Goal: Check status: Check status

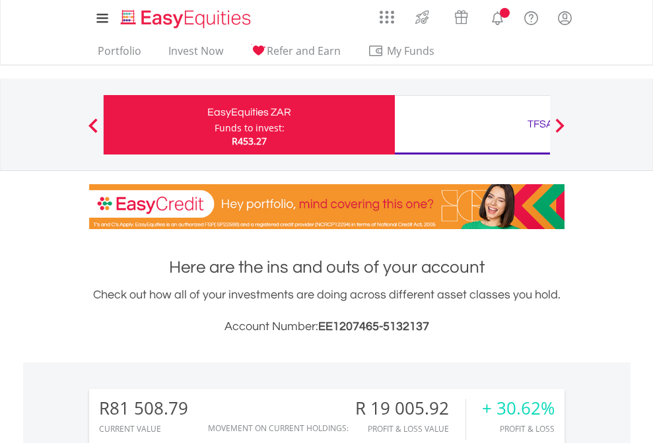
scroll to position [127, 207]
click at [215, 125] on div "Funds to invest:" at bounding box center [250, 128] width 70 height 13
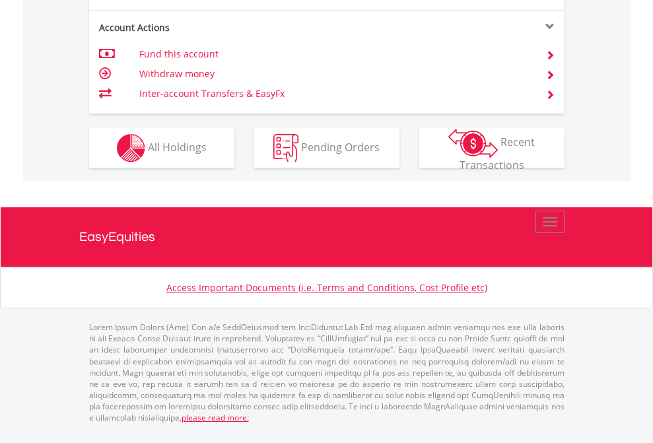
scroll to position [1205, 0]
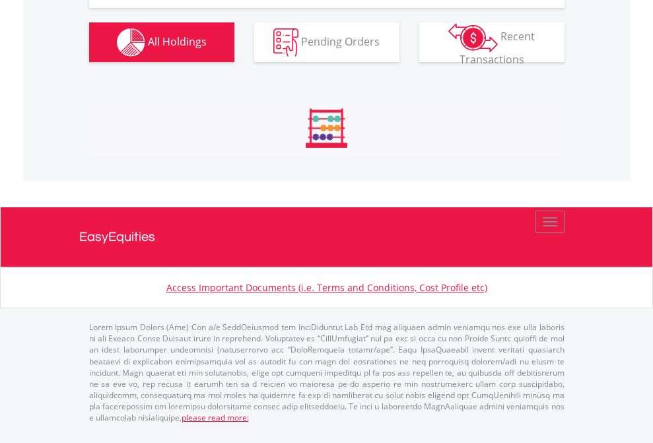
scroll to position [127, 207]
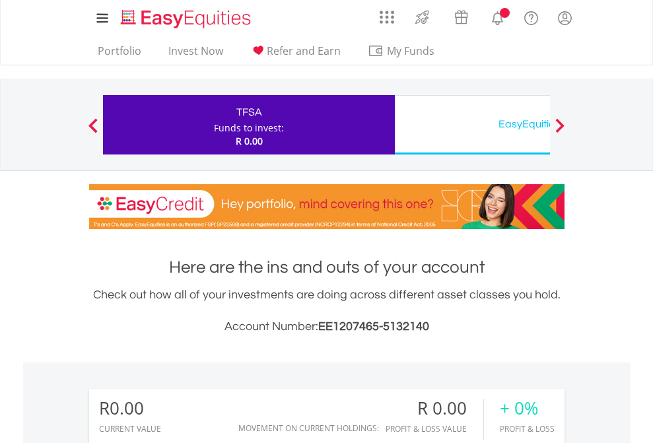
scroll to position [127, 207]
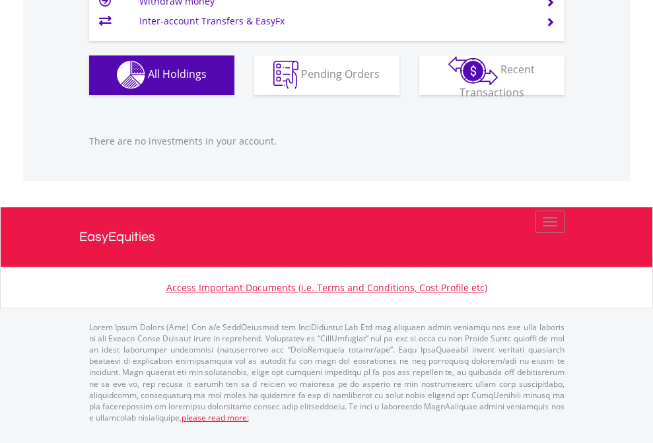
scroll to position [1308, 0]
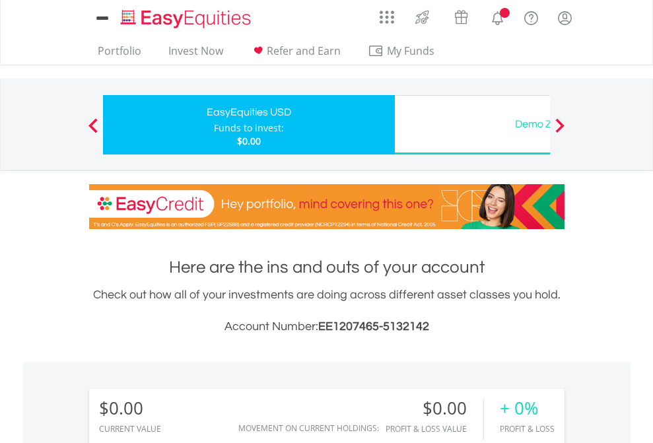
scroll to position [127, 207]
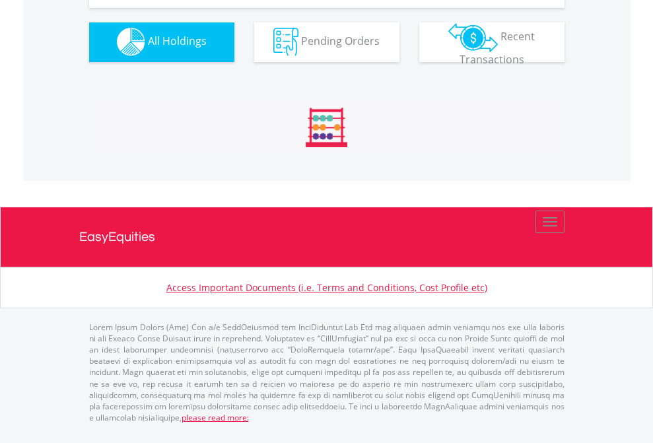
scroll to position [1308, 0]
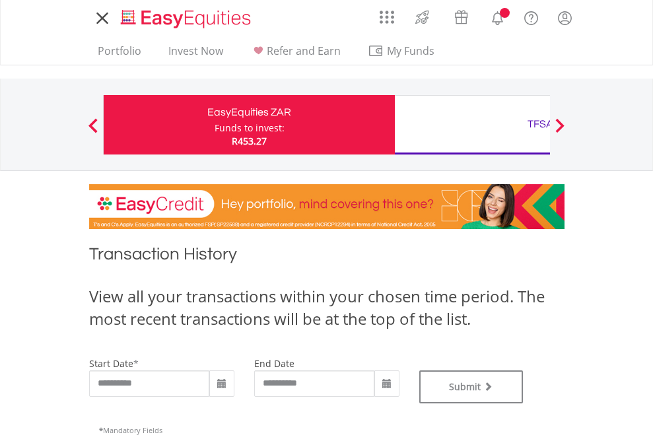
type input "**********"
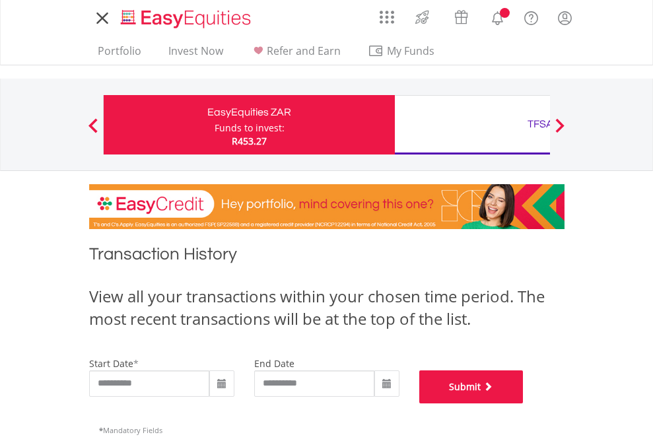
click at [524, 404] on button "Submit" at bounding box center [471, 387] width 104 height 33
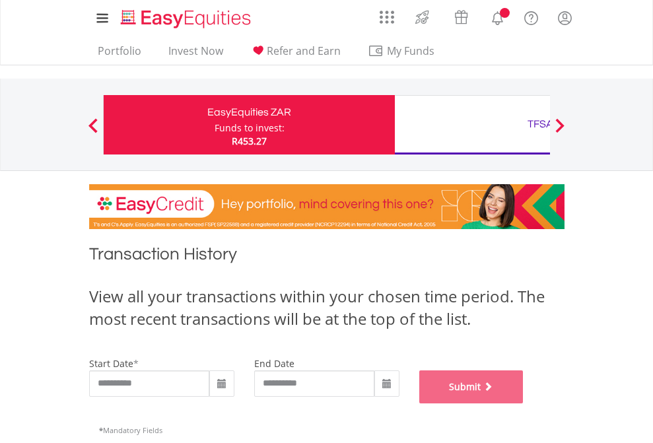
scroll to position [536, 0]
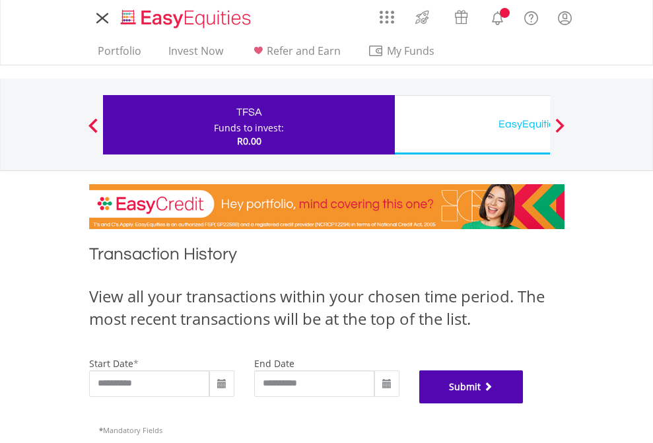
click at [524, 404] on button "Submit" at bounding box center [471, 387] width 104 height 33
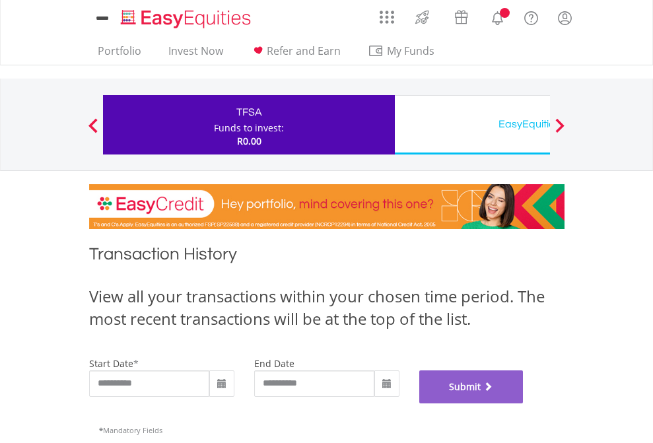
scroll to position [536, 0]
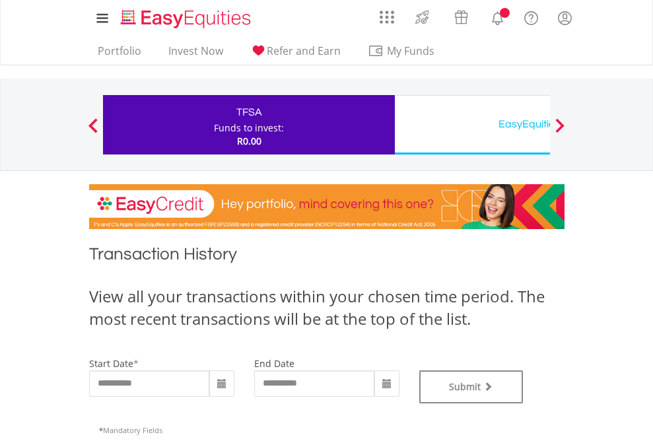
click at [472, 125] on div "EasyEquities USD" at bounding box center [540, 124] width 275 height 18
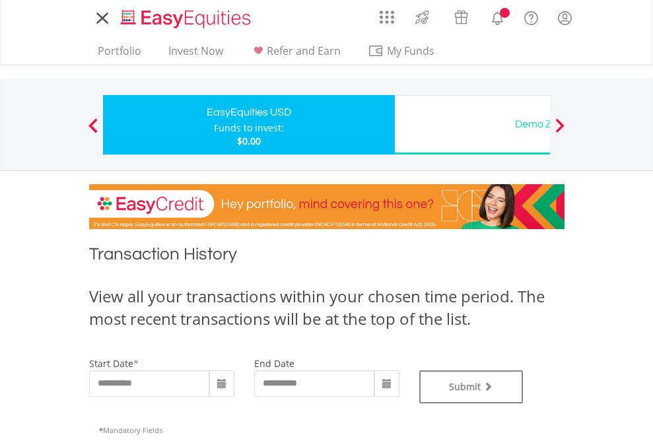
type input "**********"
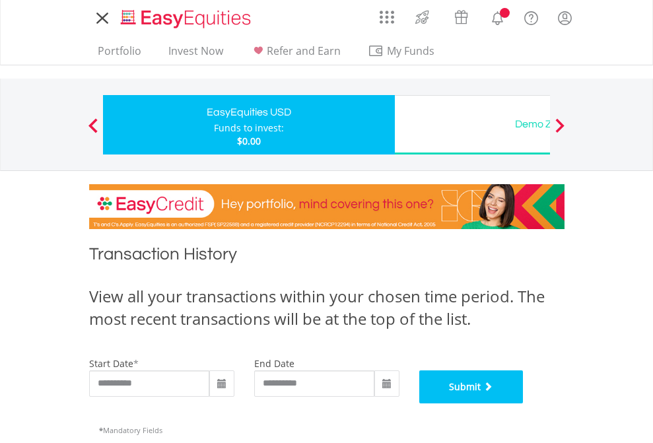
click at [524, 404] on button "Submit" at bounding box center [471, 387] width 104 height 33
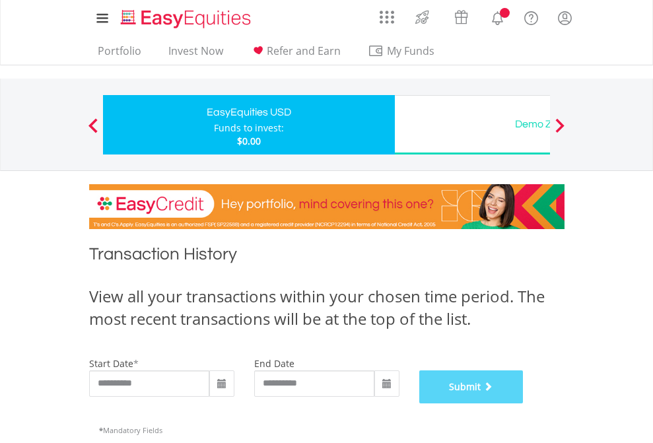
scroll to position [536, 0]
